Goal: Check status: Check status

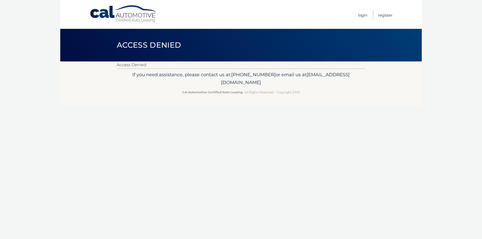
click at [126, 15] on link "Cal Automotive" at bounding box center [124, 14] width 68 height 18
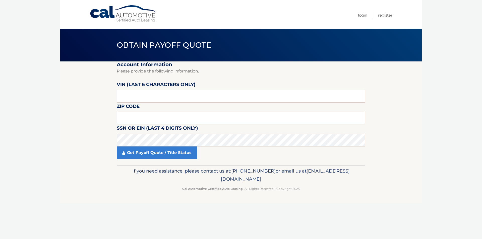
click at [68, 139] on section "Account Information Please provide the following information. VIN (last 6 chara…" at bounding box center [240, 113] width 361 height 104
paste input "15236"
type input "15236"
drag, startPoint x: 24, startPoint y: 125, endPoint x: 31, endPoint y: 125, distance: 6.5
click at [25, 125] on body "Cal Automotive Menu Login Register Obtain Payoff Quote" at bounding box center [241, 119] width 482 height 239
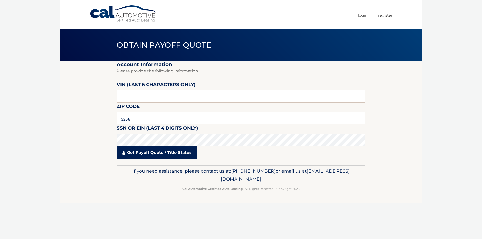
click at [133, 155] on link "Get Payoff Quote / Title Status" at bounding box center [157, 153] width 80 height 13
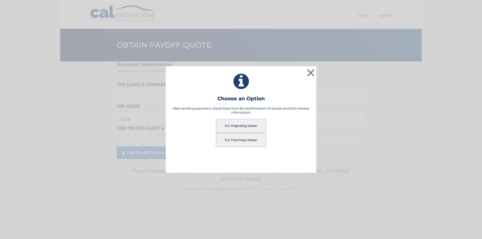
click at [231, 125] on button "For Originating Dealer" at bounding box center [241, 126] width 50 height 14
click at [237, 123] on button "For Originating Dealer" at bounding box center [241, 126] width 50 height 14
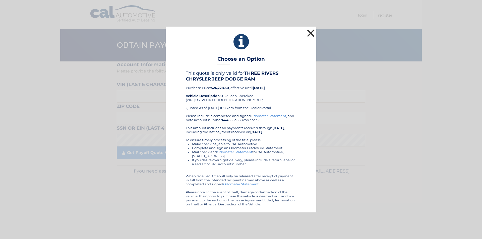
click at [312, 34] on button "×" at bounding box center [311, 33] width 10 height 10
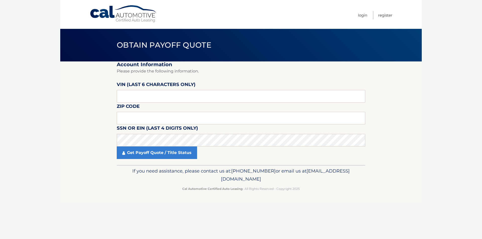
click at [129, 19] on link "Cal Automotive" at bounding box center [124, 14] width 68 height 18
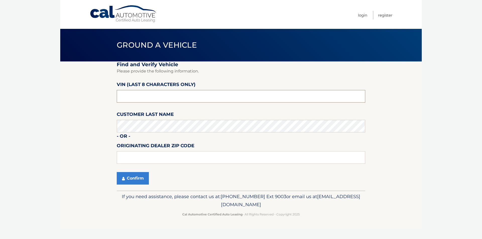
click at [142, 97] on input "text" at bounding box center [241, 96] width 248 height 13
click at [43, 125] on body "Cal Automotive Menu Login Register Ground a Vehicle" at bounding box center [241, 119] width 482 height 239
click at [69, 105] on section "Find and Verify Vehicle Please provide the following information. VIN (last 8 c…" at bounding box center [240, 125] width 361 height 129
click at [138, 176] on button "Confirm" at bounding box center [133, 178] width 32 height 13
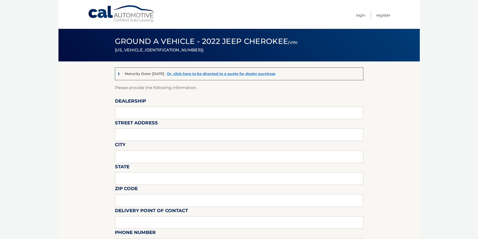
click at [140, 16] on link "Cal Automotive" at bounding box center [122, 14] width 68 height 18
